Goal: Navigation & Orientation: Find specific page/section

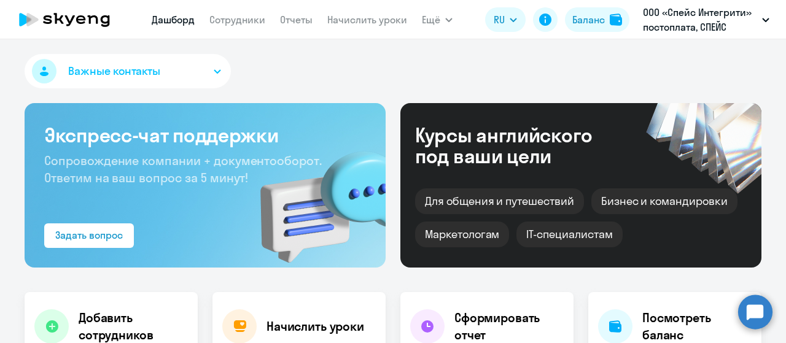
select select "30"
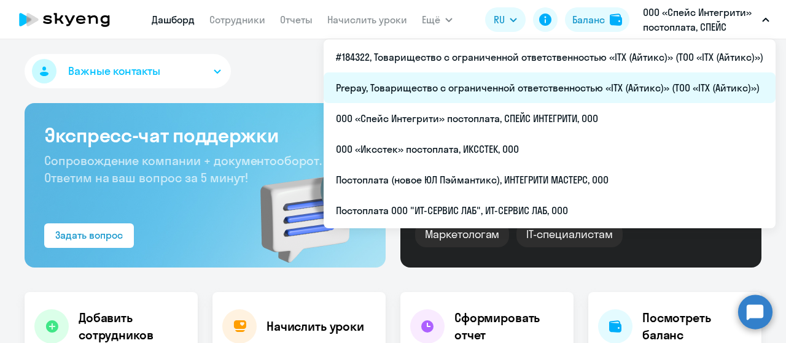
click at [540, 83] on li "Prepay, Товарищество с ограниченной ответственностью «ITX (Айтикс)» (ТОО «ITX (…" at bounding box center [550, 87] width 452 height 31
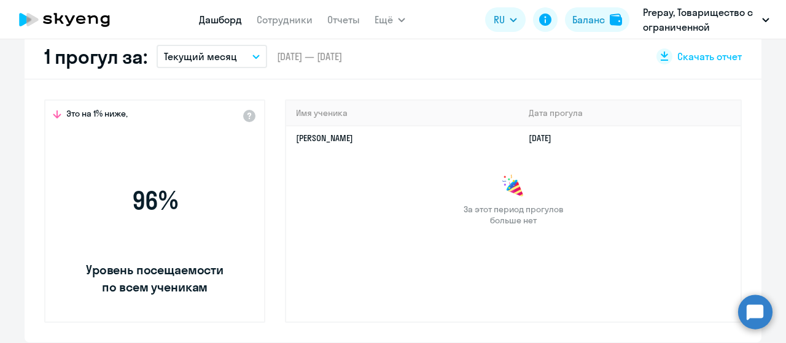
scroll to position [368, 0]
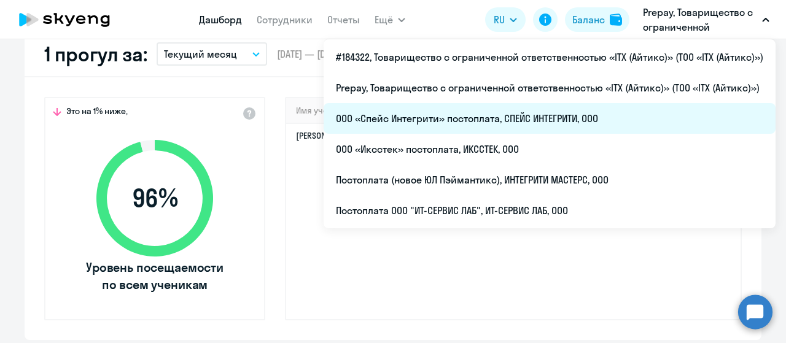
click at [561, 117] on li "ООО «Спейс Интегрити» постоплата, СПЕЙС ИНТЕГРИТИ, ООО" at bounding box center [550, 118] width 452 height 31
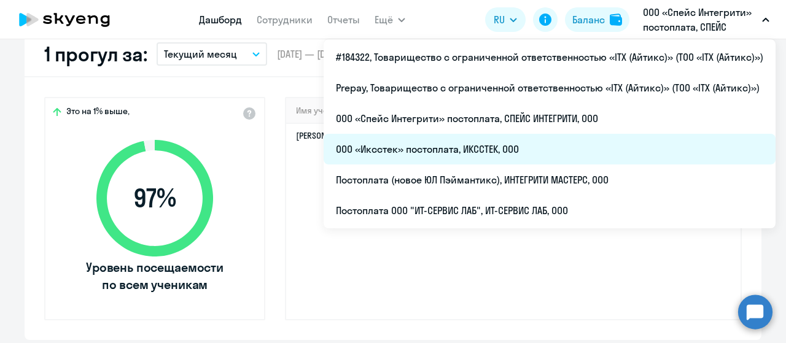
click at [532, 157] on li "ООО «Иксстек» постоплата, ИКССТЕК, ООО" at bounding box center [550, 149] width 452 height 31
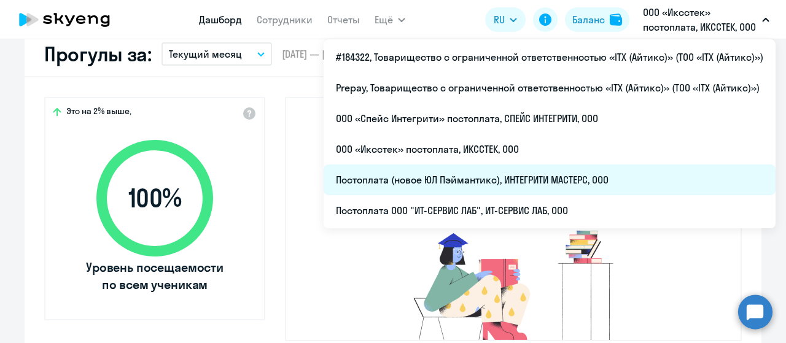
click at [549, 180] on li "Постоплата (новое ЮЛ Пэймантикс), ИНТЕГРИТИ МАСТЕРС, ООО" at bounding box center [550, 180] width 452 height 31
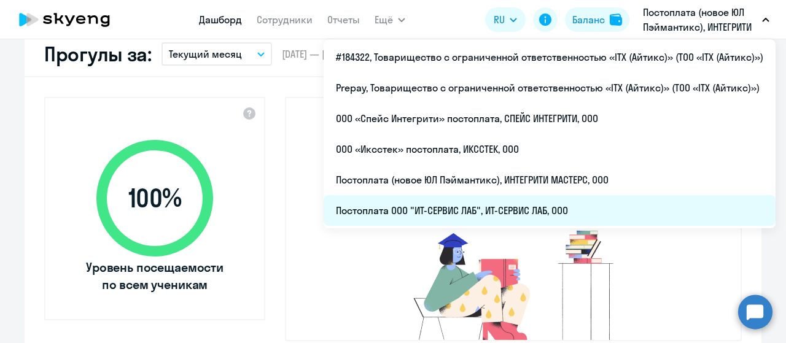
click at [544, 212] on li "Постоплата ООО "ИТ-СЕРВИС ЛАБ", ИТ-СЕРВИС ЛАБ, ООО" at bounding box center [550, 210] width 452 height 31
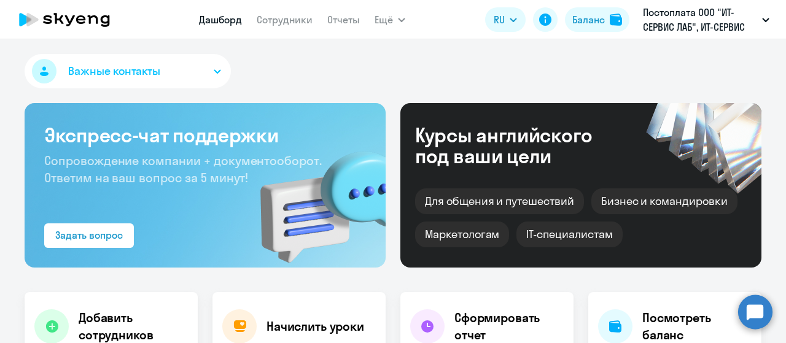
select select "30"
click at [83, 17] on icon at bounding box center [80, 19] width 9 height 9
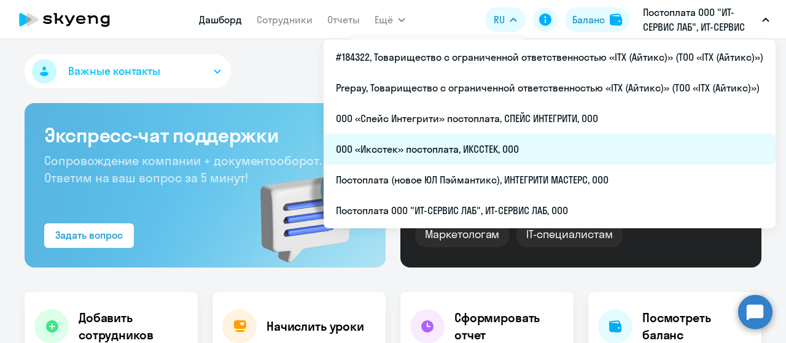
click at [530, 141] on li "ООО «Иксстек» постоплата, ИКССТЕК, ООО" at bounding box center [550, 149] width 452 height 31
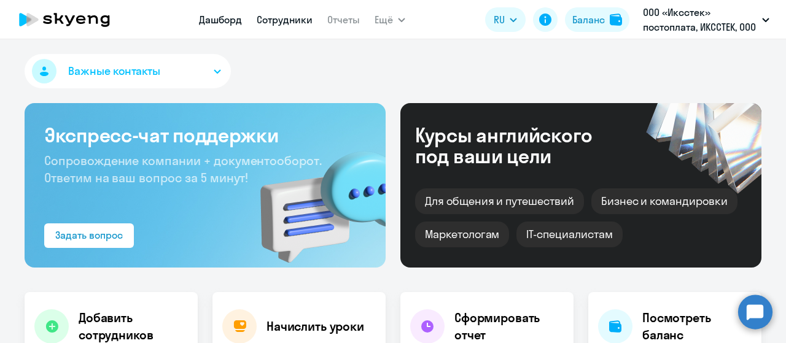
click at [278, 18] on link "Сотрудники" at bounding box center [285, 20] width 56 height 12
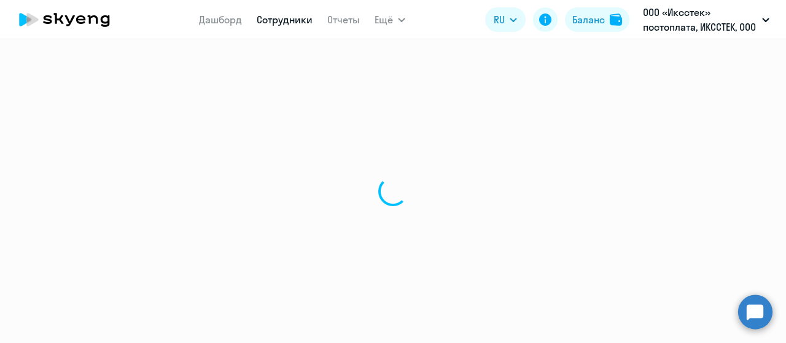
select select "30"
